Goal: Information Seeking & Learning: Learn about a topic

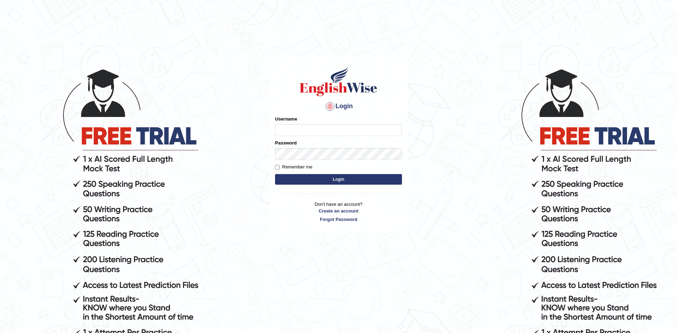
type input "kourJ"
click at [277, 167] on input "Remember me" at bounding box center [277, 167] width 5 height 5
checkbox input "true"
click at [347, 181] on button "Login" at bounding box center [338, 179] width 127 height 11
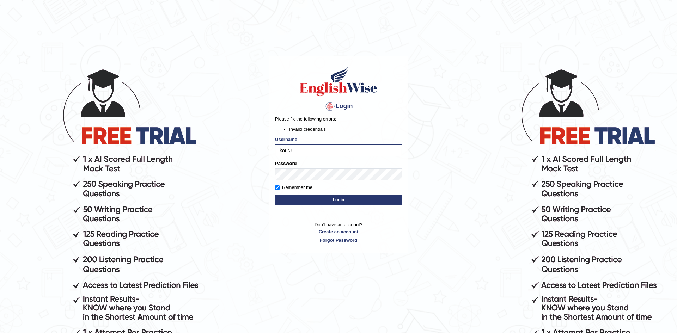
click at [327, 198] on button "Login" at bounding box center [338, 200] width 127 height 11
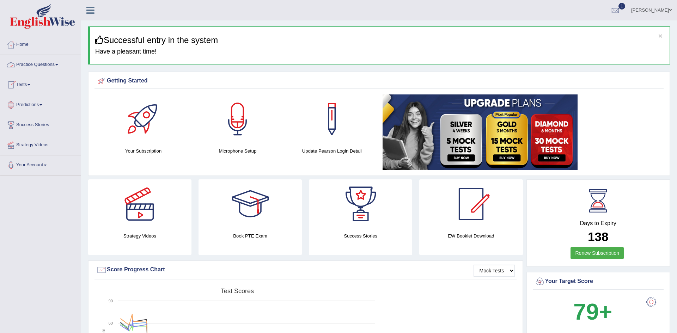
click at [18, 46] on link "Home" at bounding box center [40, 44] width 80 height 18
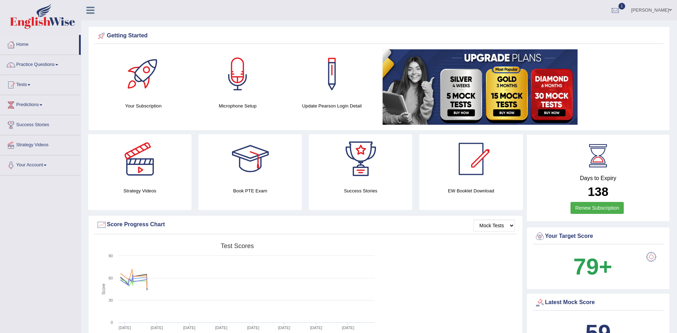
click at [422, 307] on div "Created with Highcharts 7.1.2 Score Test scores Overall Speaking Writing Readin…" at bounding box center [306, 296] width 422 height 112
click at [141, 103] on h4 "Your Subscription" at bounding box center [143, 105] width 87 height 7
click at [93, 11] on icon at bounding box center [90, 10] width 8 height 9
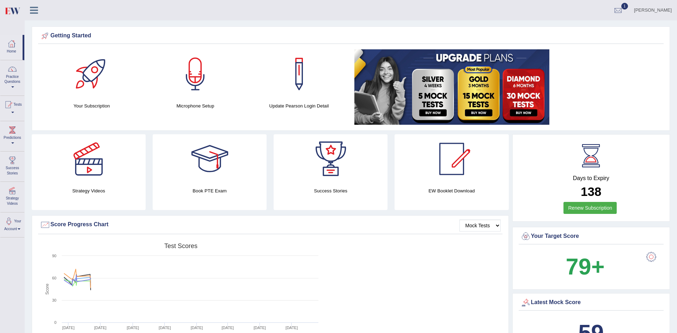
click at [31, 10] on icon at bounding box center [34, 10] width 8 height 9
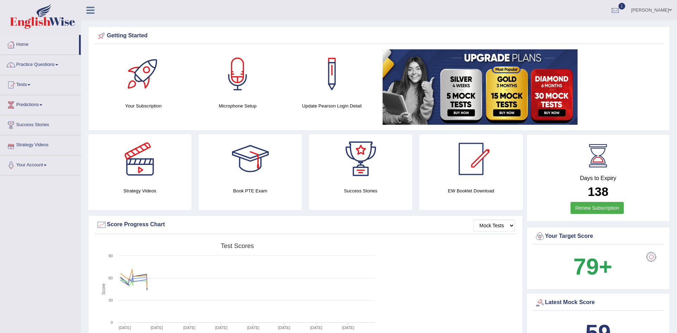
click at [40, 145] on link "Strategy Videos" at bounding box center [40, 144] width 80 height 18
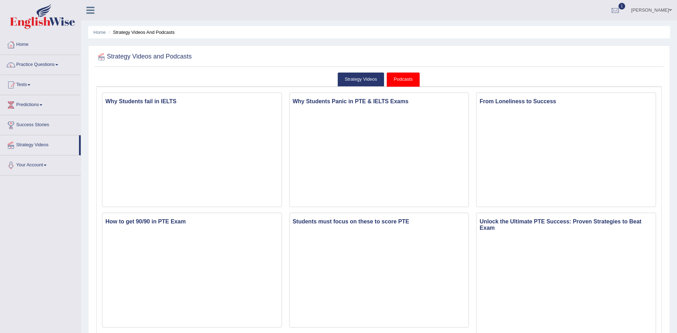
click at [37, 128] on link "Success Stories" at bounding box center [40, 124] width 80 height 18
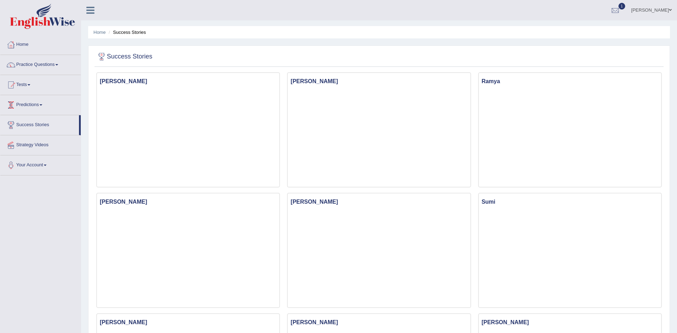
click at [39, 107] on link "Predictions" at bounding box center [40, 104] width 80 height 18
click at [25, 88] on link "Tests" at bounding box center [40, 84] width 80 height 18
click at [30, 66] on link "Practice Questions" at bounding box center [40, 64] width 80 height 18
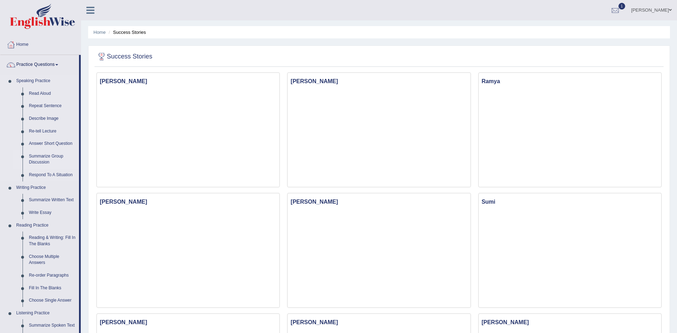
click at [37, 165] on link "Summarize Group Discussion" at bounding box center [52, 159] width 53 height 19
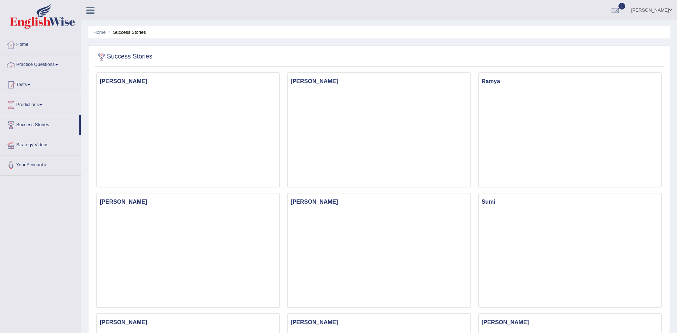
click at [34, 67] on link "Practice Questions" at bounding box center [40, 64] width 80 height 18
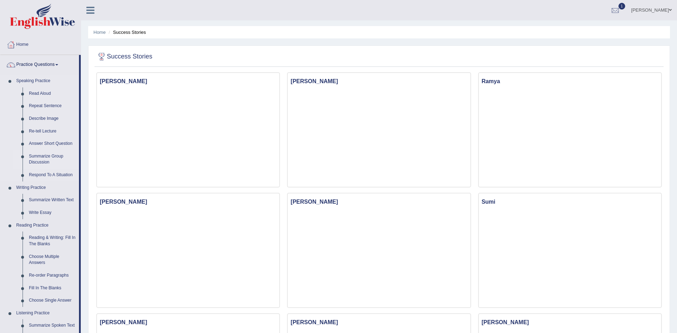
click at [44, 161] on link "Summarize Group Discussion" at bounding box center [52, 159] width 53 height 19
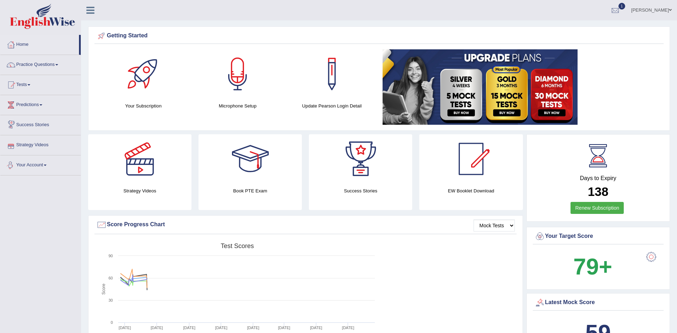
click at [34, 166] on link "Your Account" at bounding box center [40, 165] width 80 height 18
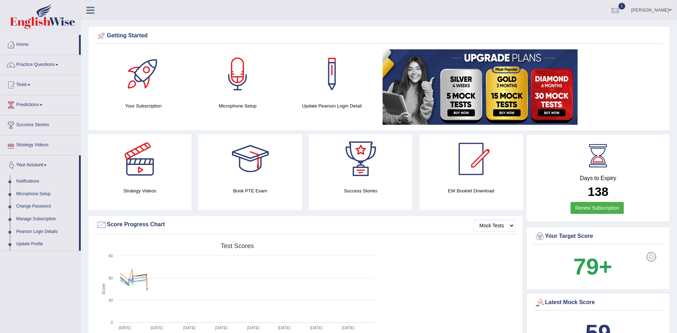
click at [31, 128] on link "Success Stories" at bounding box center [40, 124] width 80 height 18
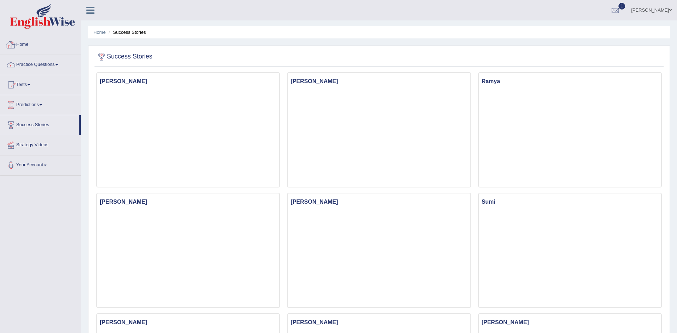
click at [19, 44] on link "Home" at bounding box center [40, 44] width 80 height 18
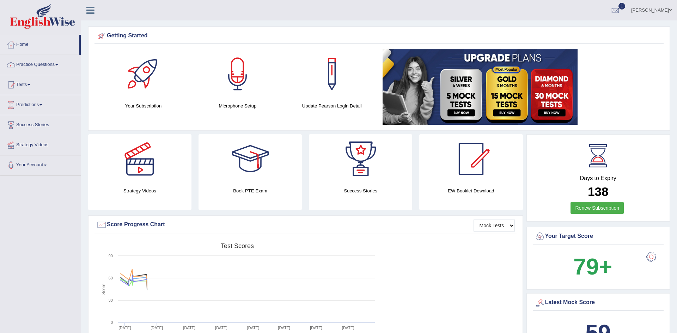
click at [137, 88] on div at bounding box center [143, 73] width 49 height 49
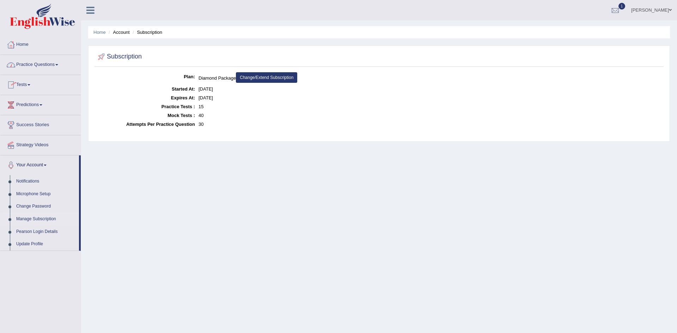
click at [19, 84] on link "Tests" at bounding box center [40, 84] width 80 height 18
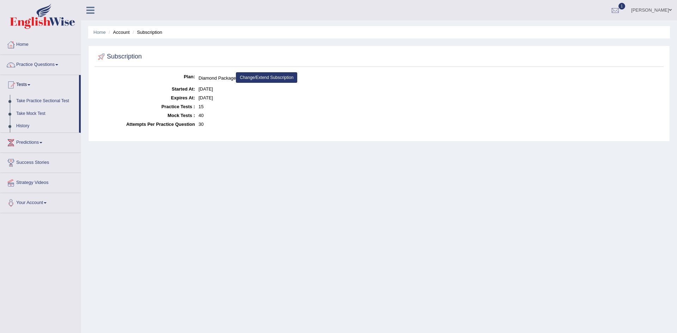
click at [25, 143] on link "Predictions" at bounding box center [40, 142] width 80 height 18
click at [27, 137] on link "Success Stories" at bounding box center [40, 137] width 80 height 18
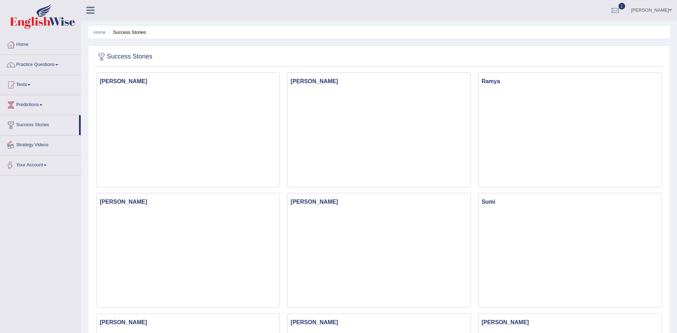
click at [26, 146] on link "Strategy Videos" at bounding box center [40, 144] width 80 height 18
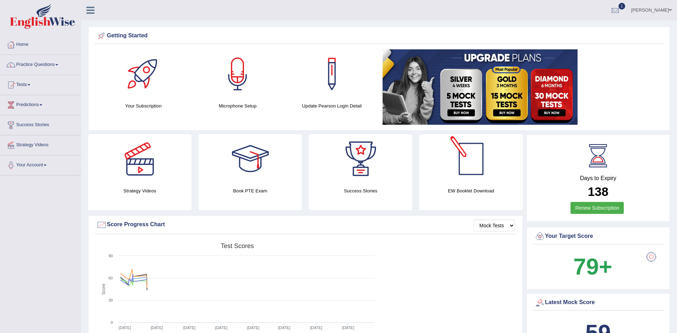
click at [468, 171] on div at bounding box center [471, 158] width 49 height 49
click at [341, 101] on div "Update Pearson Login Detail" at bounding box center [332, 79] width 87 height 60
click at [334, 107] on h4 "Update Pearson Login Detail" at bounding box center [332, 105] width 87 height 7
click at [330, 65] on div at bounding box center [331, 73] width 49 height 49
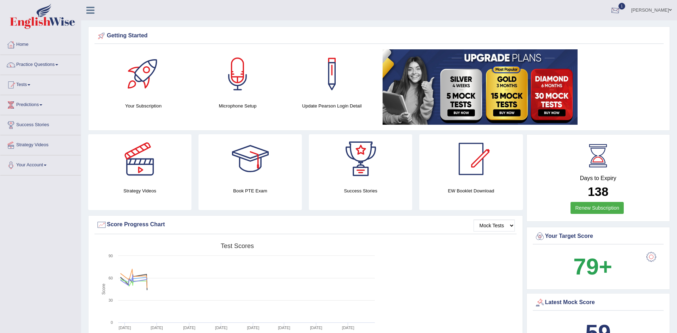
click at [621, 11] on div at bounding box center [615, 10] width 11 height 11
click at [587, 50] on strong "See All Alerts" at bounding box center [570, 50] width 31 height 6
